Goal: Information Seeking & Learning: Learn about a topic

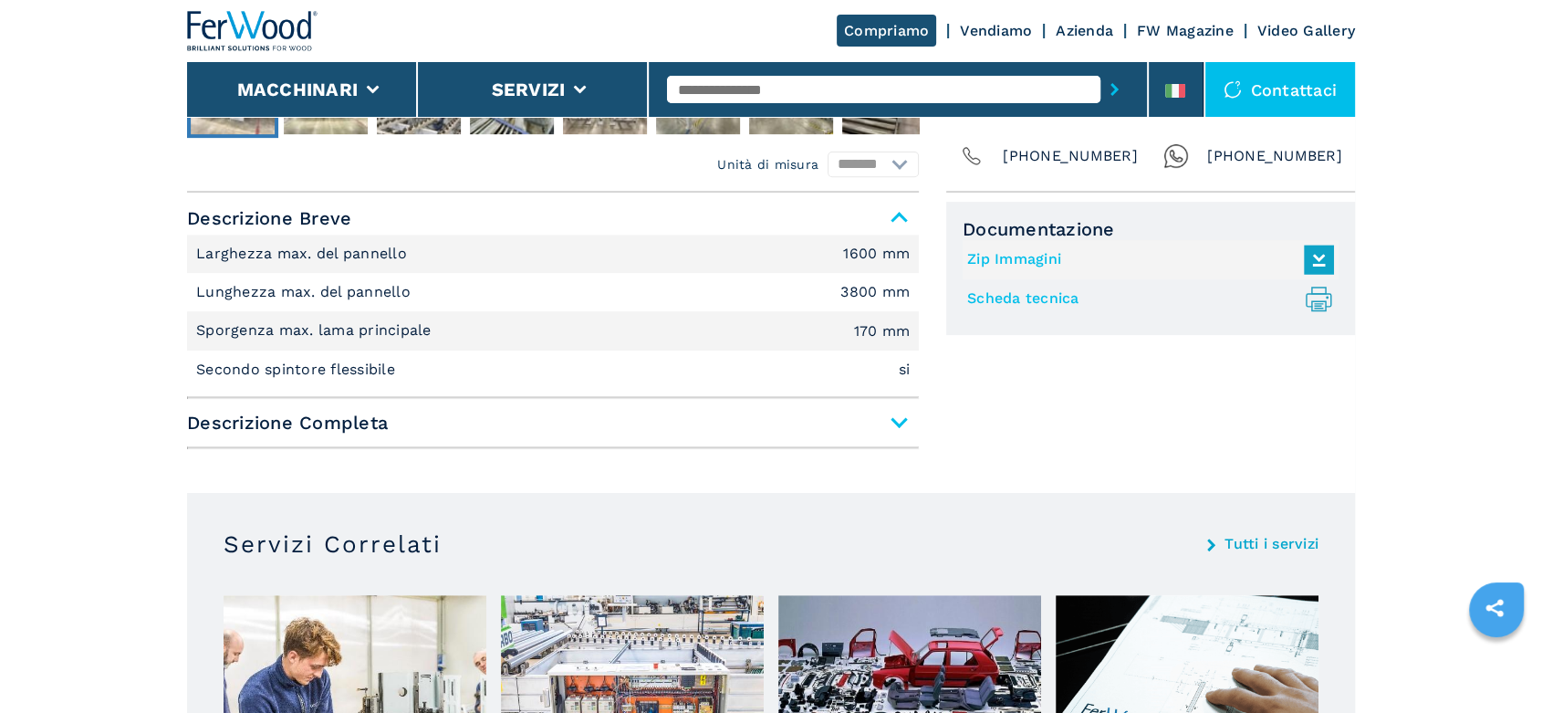
scroll to position [713, 0]
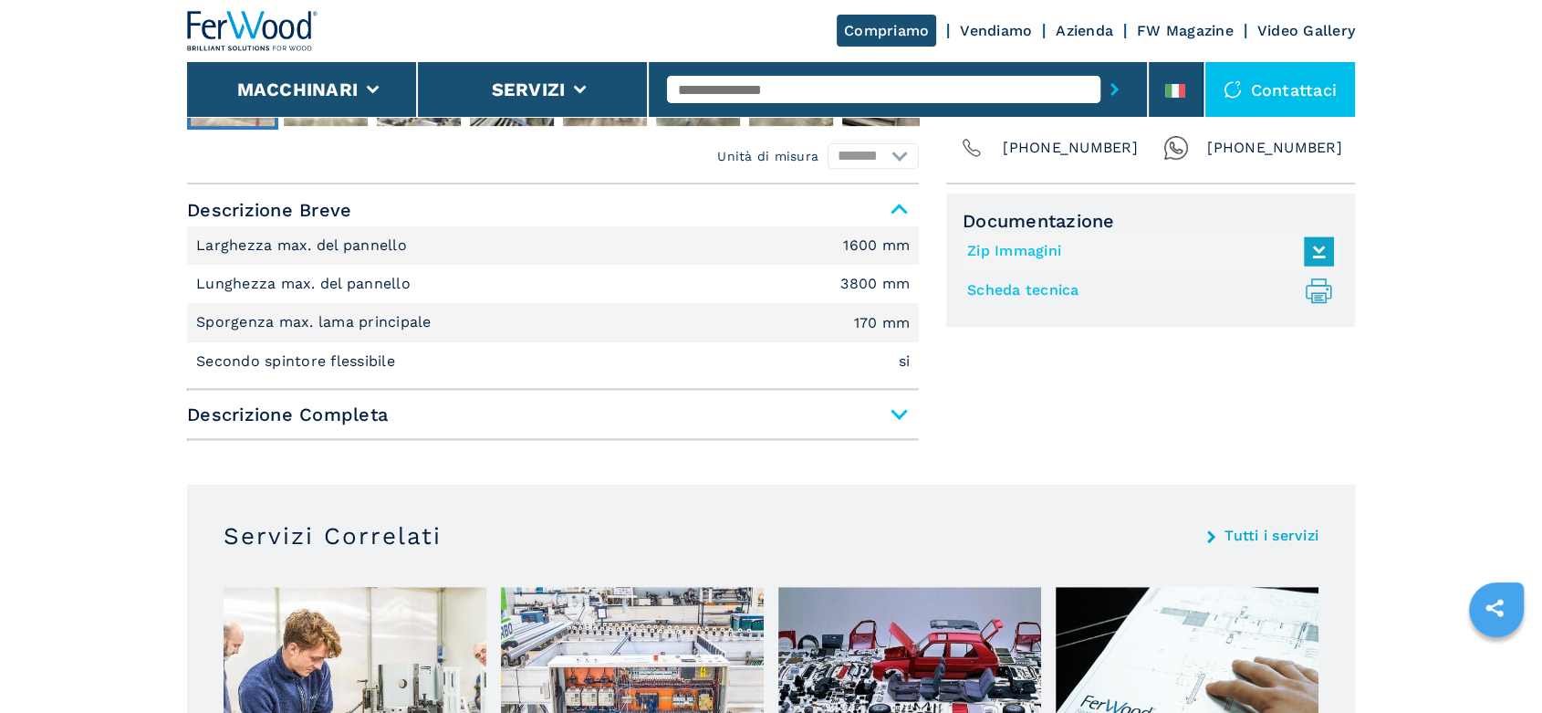
click at [898, 409] on span "Descrizione Completa" at bounding box center [553, 414] width 732 height 33
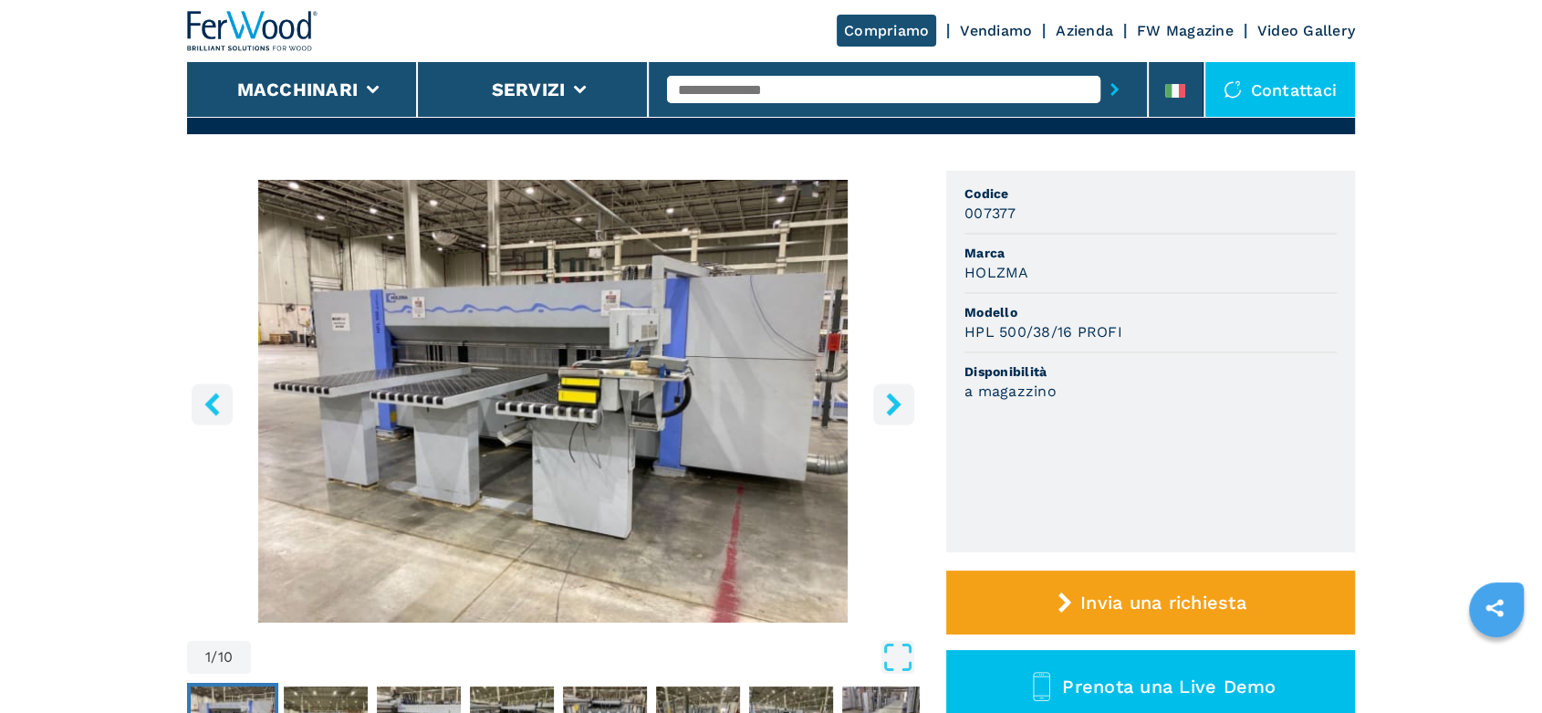
scroll to position [96, 0]
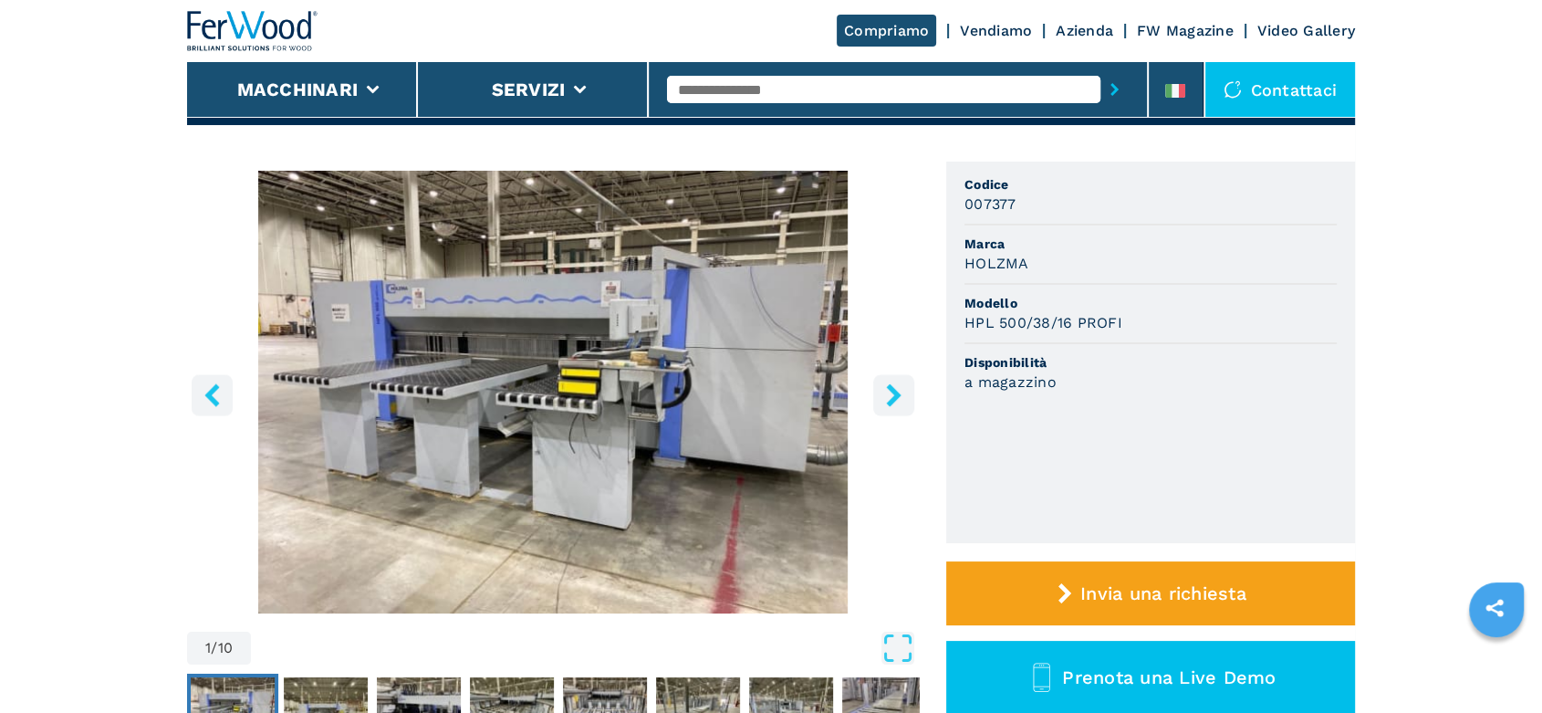
click at [885, 387] on icon "right-button" at bounding box center [894, 394] width 23 height 23
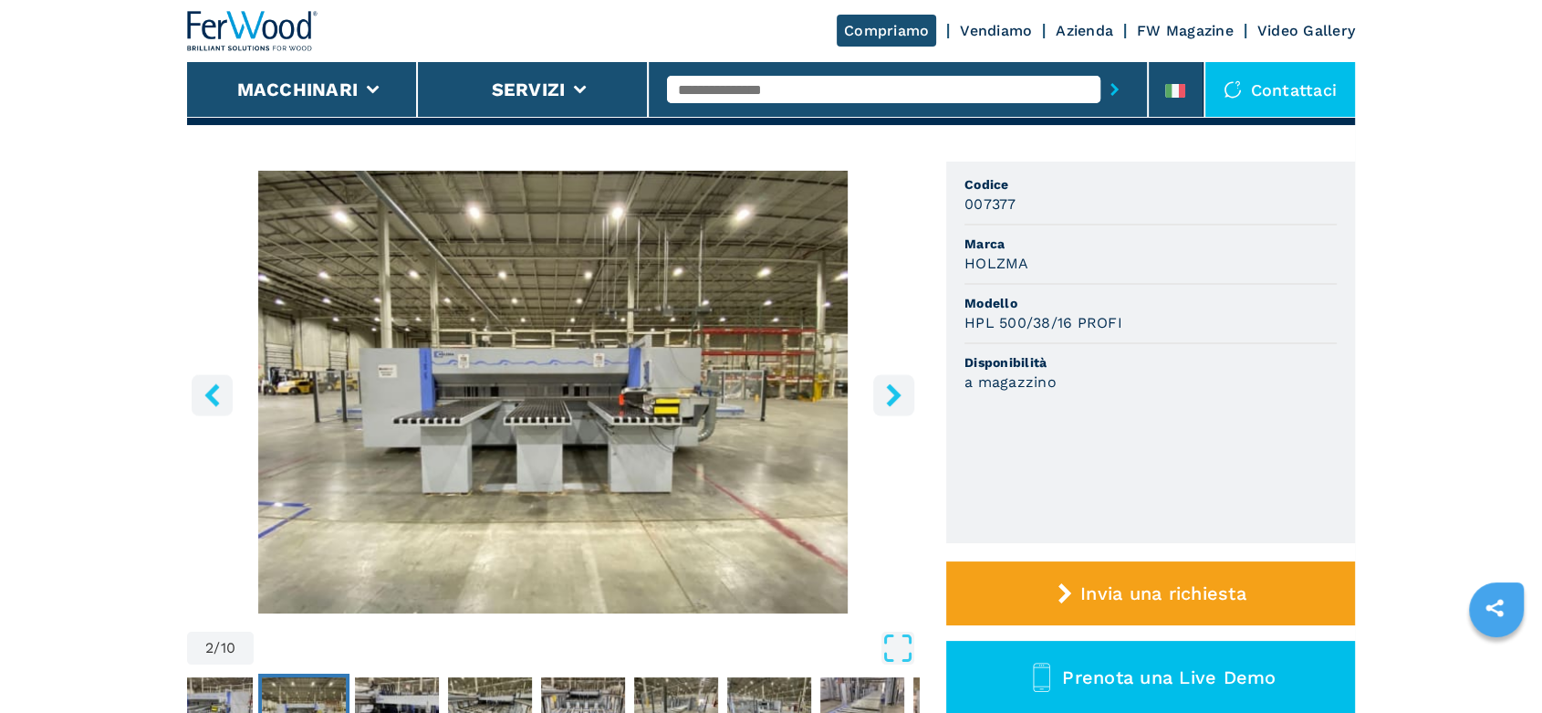
click at [885, 387] on icon "right-button" at bounding box center [894, 394] width 23 height 23
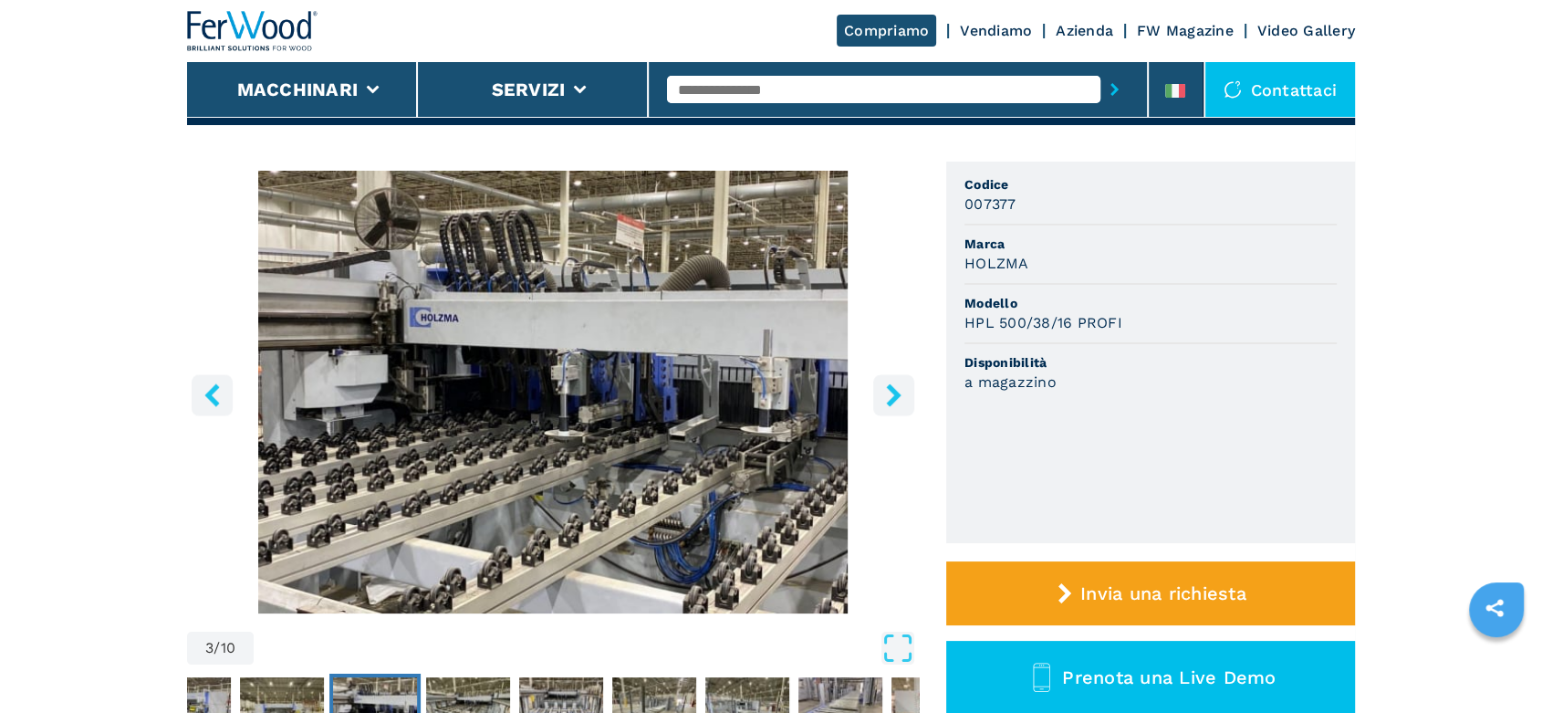
click at [885, 387] on icon "right-button" at bounding box center [894, 394] width 23 height 23
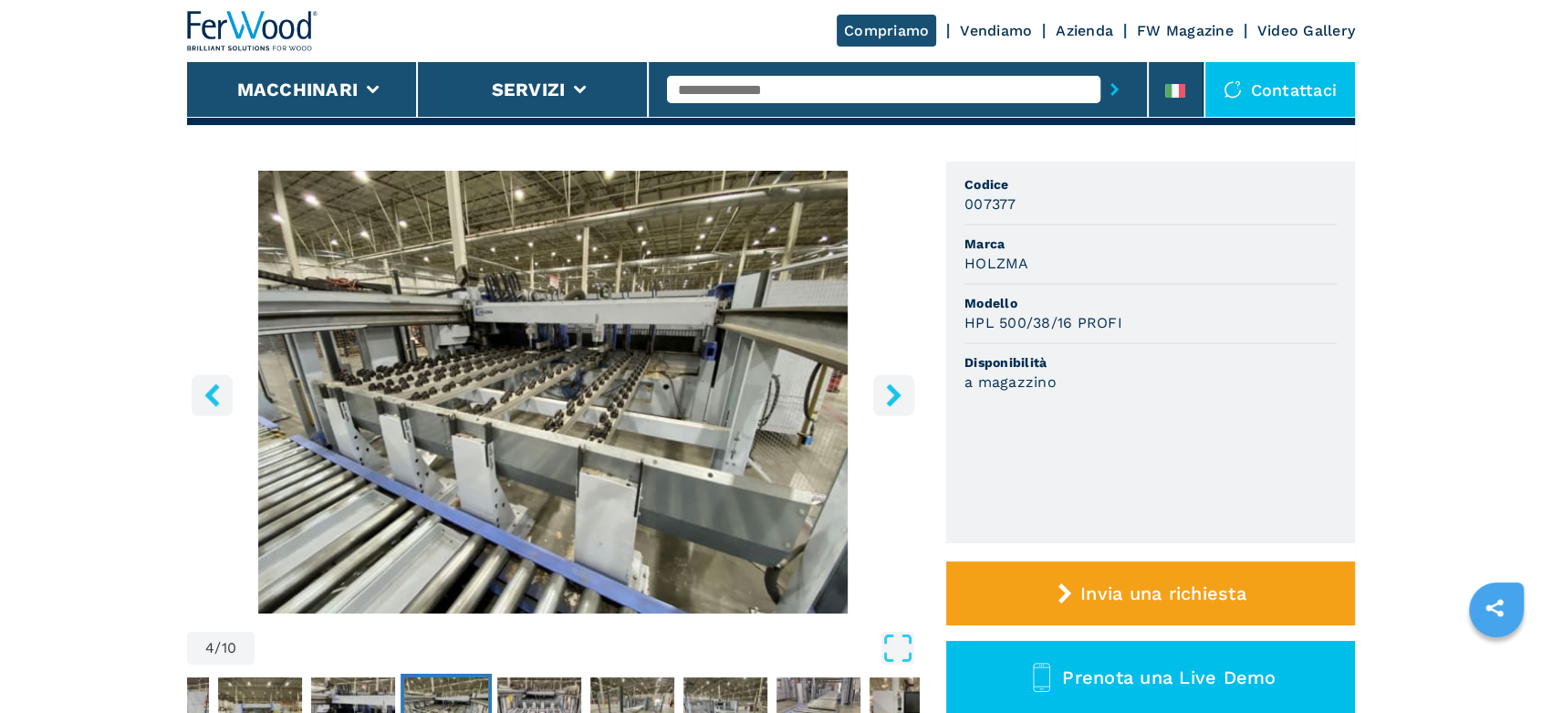
click at [885, 387] on icon "right-button" at bounding box center [894, 394] width 23 height 23
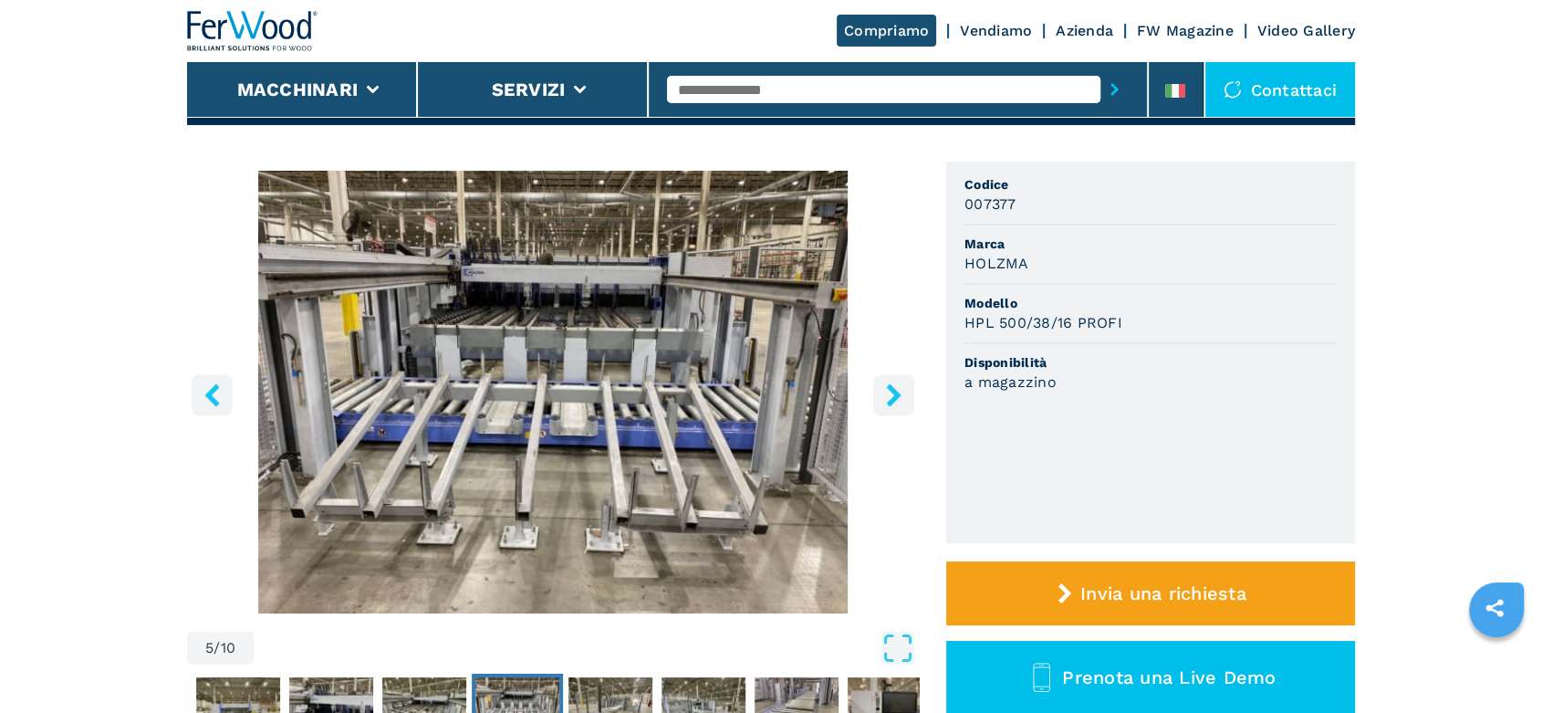
click at [885, 387] on icon "right-button" at bounding box center [894, 394] width 23 height 23
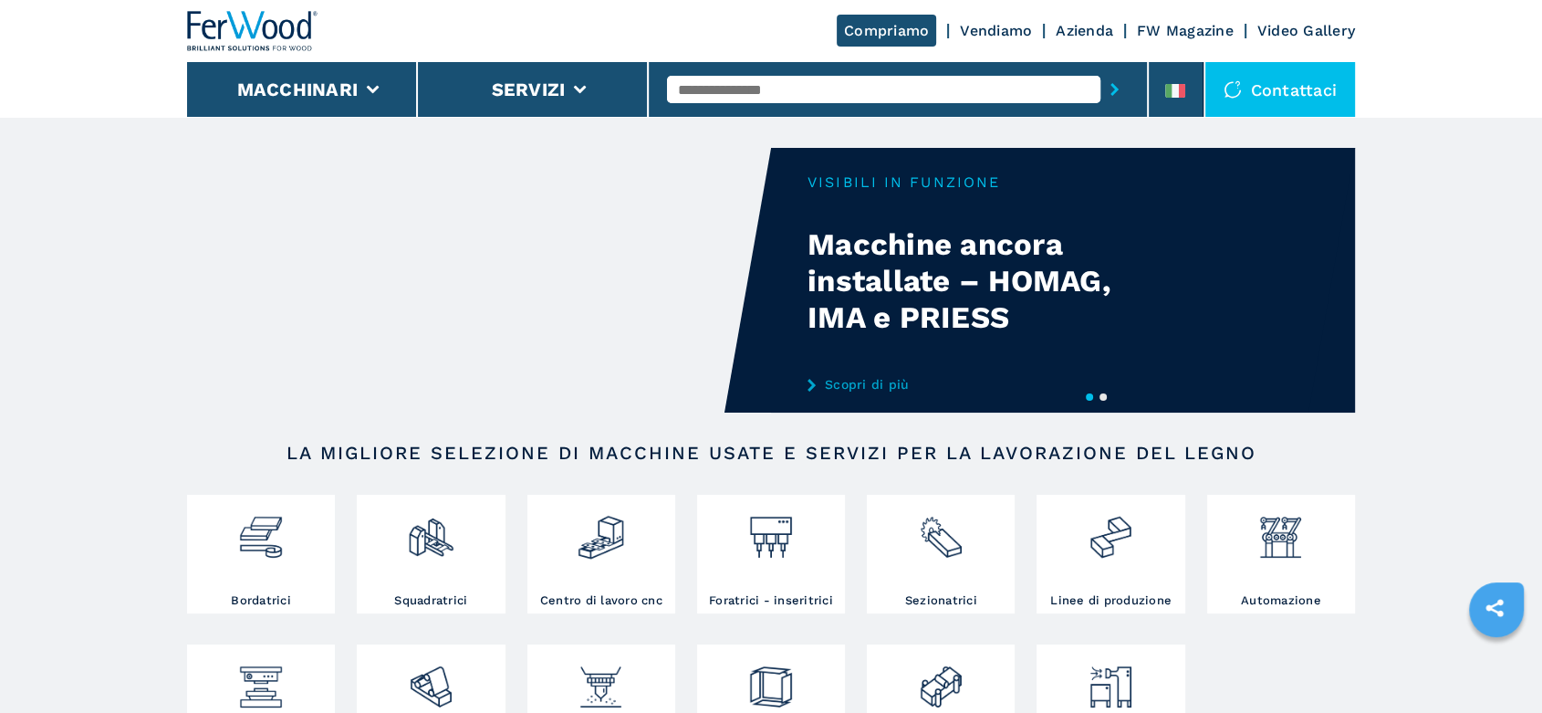
click at [797, 79] on input "text" at bounding box center [883, 89] width 433 height 27
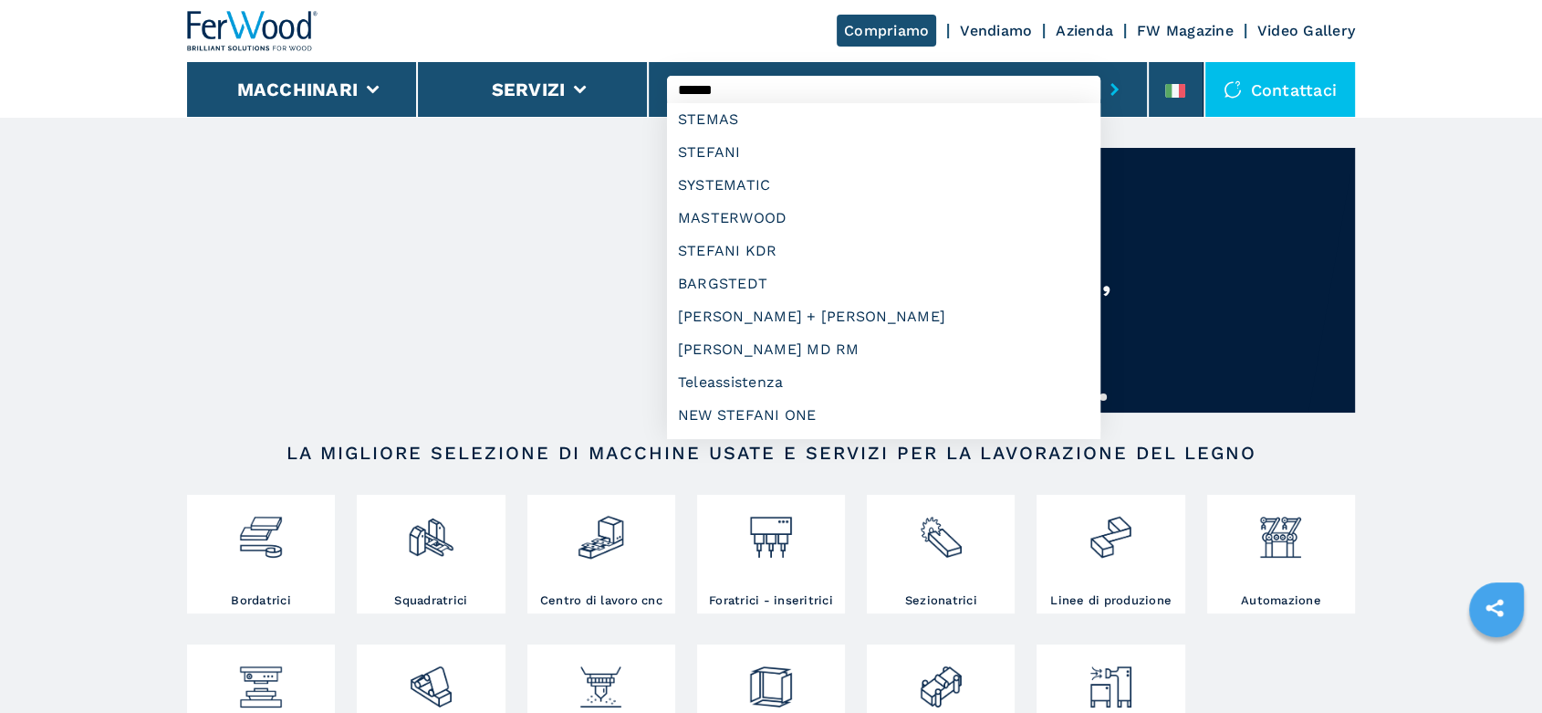
type input "******"
click at [1101, 68] on button "submit-button" at bounding box center [1115, 89] width 28 height 42
